Goal: Transaction & Acquisition: Purchase product/service

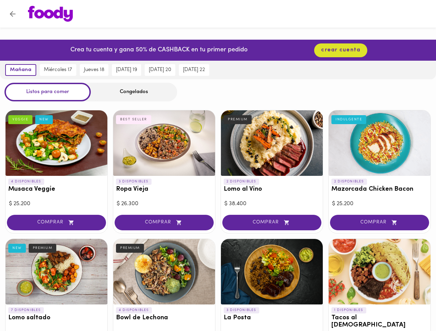
click at [12, 14] on icon "Volver" at bounding box center [13, 14] width 6 height 6
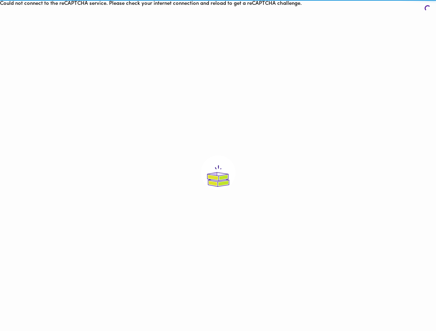
click at [341, 50] on html "Could not connect to the reCAPTCHA service. Please check your internet connecti…" at bounding box center [218, 169] width 436 height 339
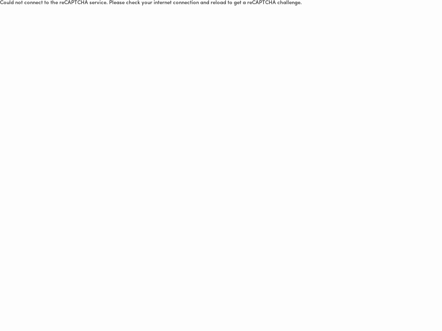
click at [20, 6] on html "Could not connect to the reCAPTCHA service. Please check your internet connecti…" at bounding box center [221, 3] width 442 height 6
click at [57, 6] on html "Could not connect to the reCAPTCHA service. Please check your internet connecti…" at bounding box center [221, 3] width 442 height 6
click at [93, 6] on html "Could not connect to the reCAPTCHA service. Please check your internet connecti…" at bounding box center [221, 3] width 442 height 6
